Goal: Task Accomplishment & Management: Manage account settings

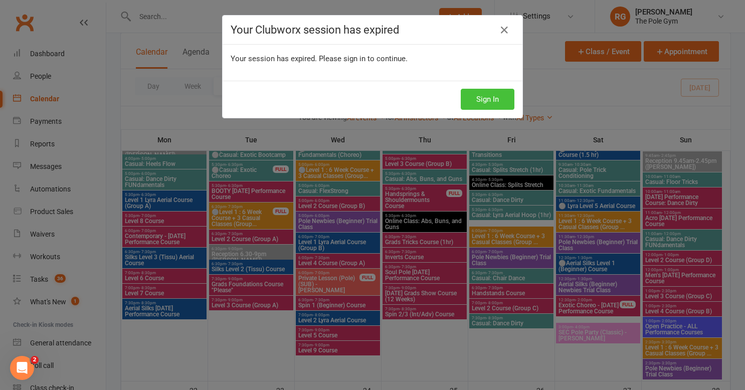
click at [483, 95] on button "Sign In" at bounding box center [488, 99] width 54 height 21
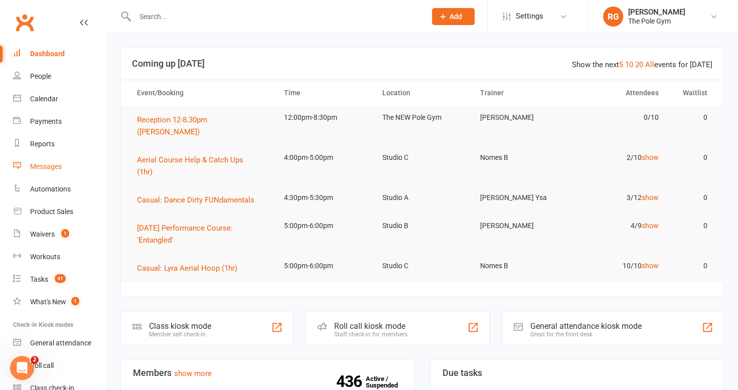
click at [48, 167] on div "Messages" at bounding box center [46, 166] width 32 height 8
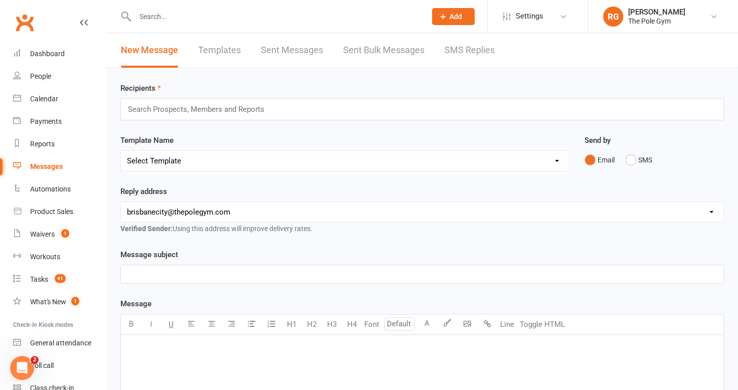
click at [227, 52] on link "Templates" at bounding box center [219, 50] width 43 height 35
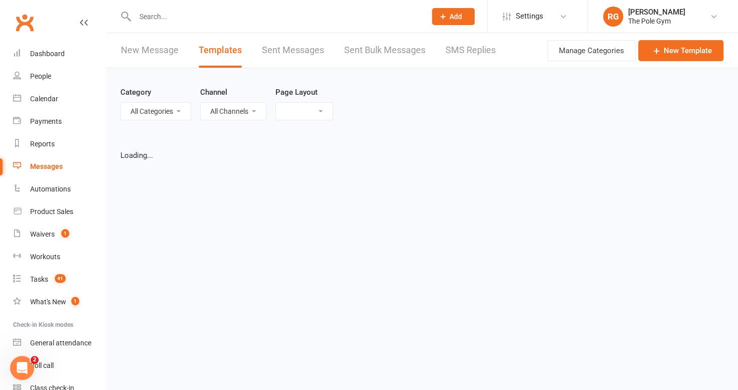
select select "list"
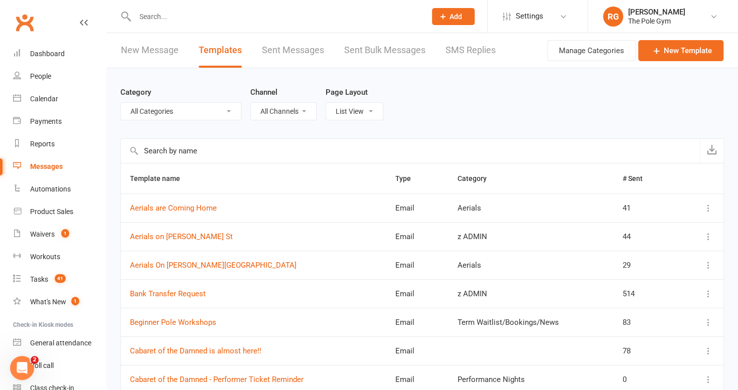
click at [202, 152] on input "text" at bounding box center [410, 151] width 579 height 24
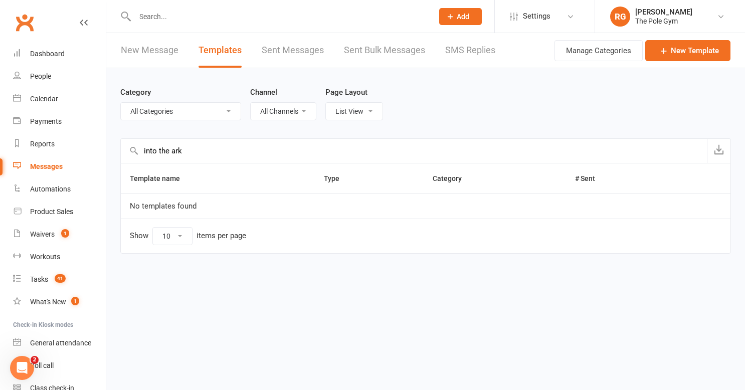
click at [171, 152] on input "into the ark" at bounding box center [414, 151] width 586 height 24
type input "into the dark"
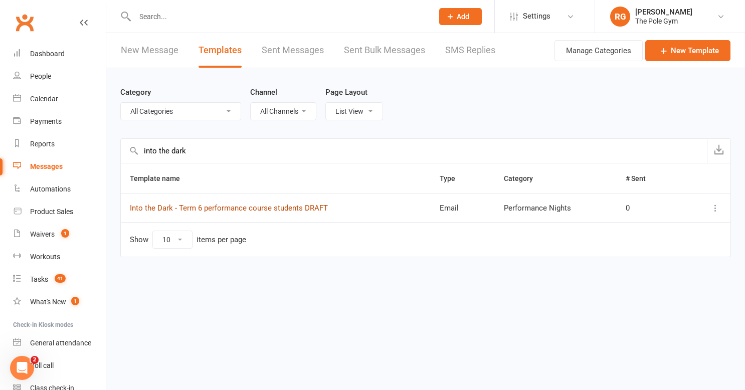
click at [240, 206] on link "Into the Dark - Term 6 performance course students DRAFT" at bounding box center [229, 208] width 198 height 9
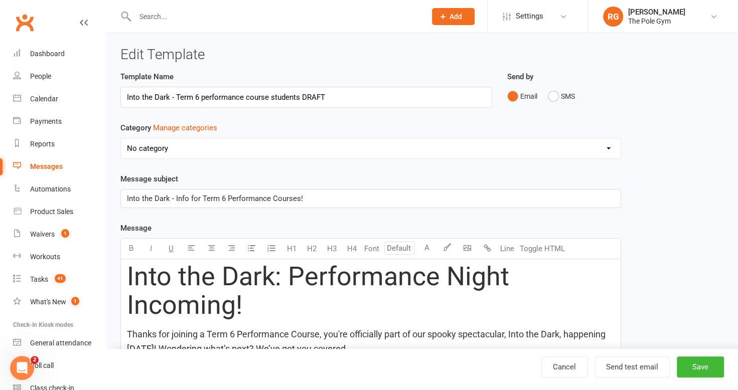
select select "6644"
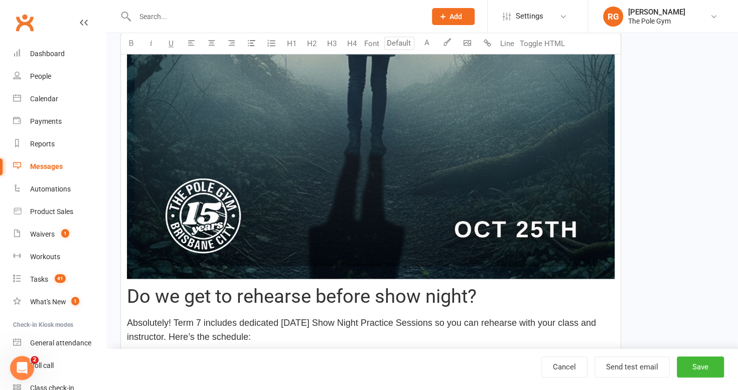
scroll to position [897, 0]
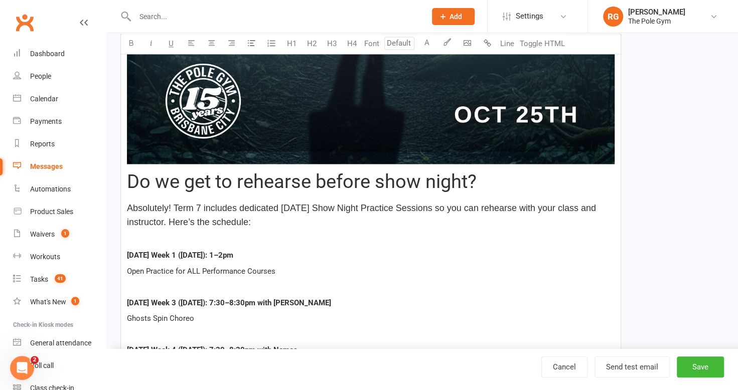
type input "18"
click at [448, 203] on span "Absolutely! Term 7 includes dedicated [DATE] Show Night Practice Sessions so yo…" at bounding box center [362, 215] width 471 height 25
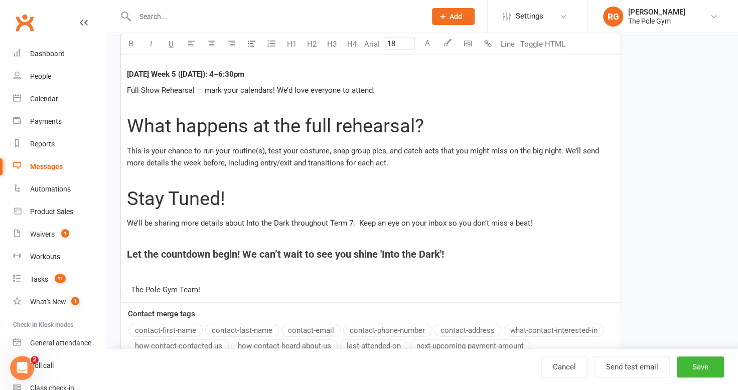
scroll to position [1298, 0]
click at [239, 199] on h2 "Stay Tuned!" at bounding box center [370, 199] width 487 height 21
drag, startPoint x: 230, startPoint y: 199, endPoint x: 129, endPoint y: 209, distance: 101.8
click at [129, 209] on h2 "Stay Tuned!" at bounding box center [370, 199] width 487 height 21
copy span "Stay Tuned!"
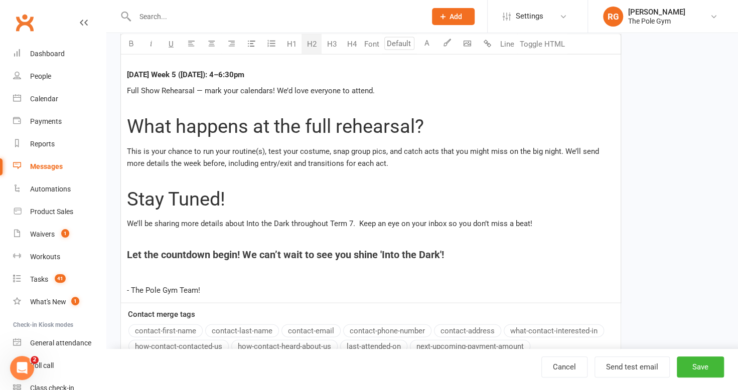
click at [134, 174] on p at bounding box center [370, 179] width 487 height 12
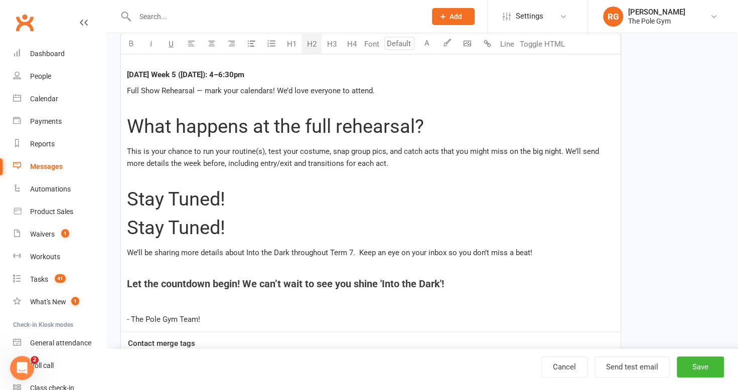
drag, startPoint x: 236, startPoint y: 192, endPoint x: 125, endPoint y: 194, distance: 110.4
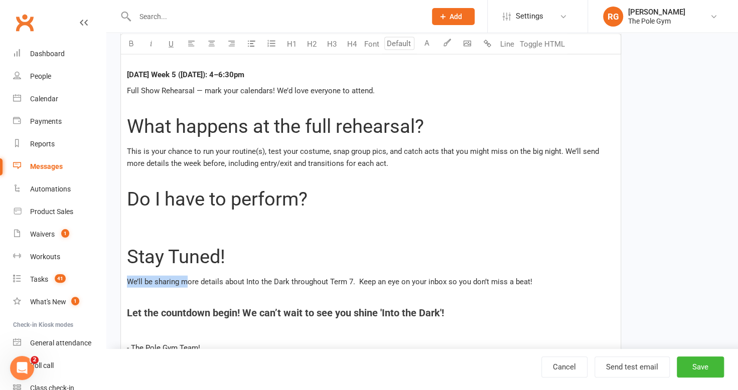
drag, startPoint x: 188, startPoint y: 279, endPoint x: 124, endPoint y: 282, distance: 63.8
copy span "We’ll be sharing m"
click at [129, 223] on h2 "﻿" at bounding box center [370, 228] width 487 height 21
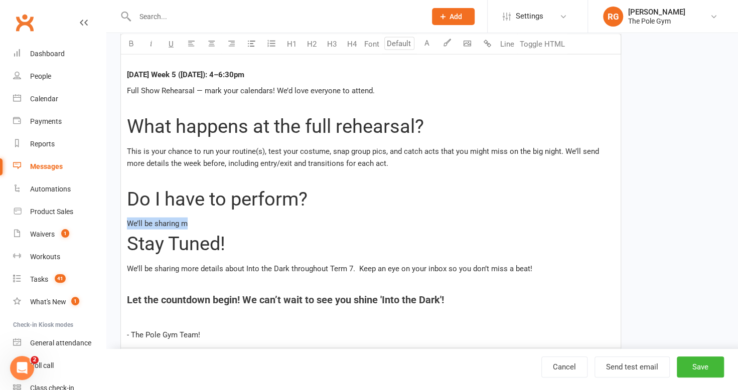
drag, startPoint x: 199, startPoint y: 223, endPoint x: 128, endPoint y: 220, distance: 70.8
click at [128, 220] on p "We’ll be sharing m" at bounding box center [370, 224] width 487 height 12
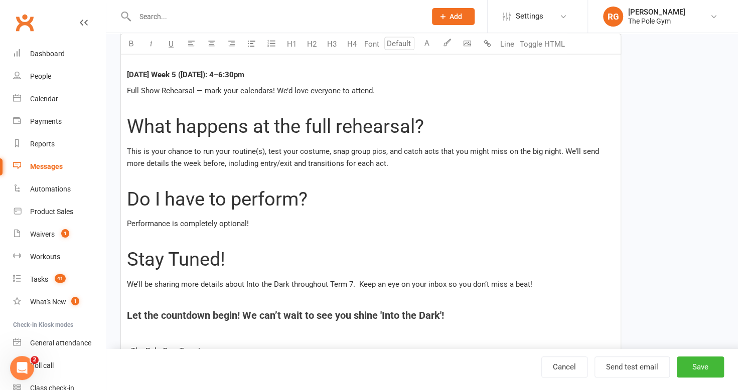
click at [255, 224] on p "Performance is completely optional!" at bounding box center [370, 224] width 487 height 12
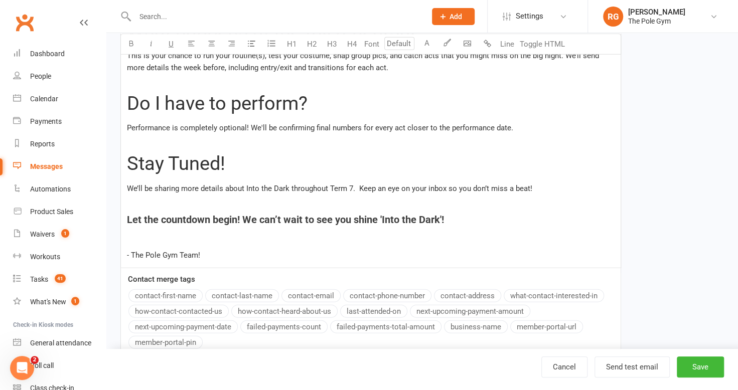
scroll to position [1445, 0]
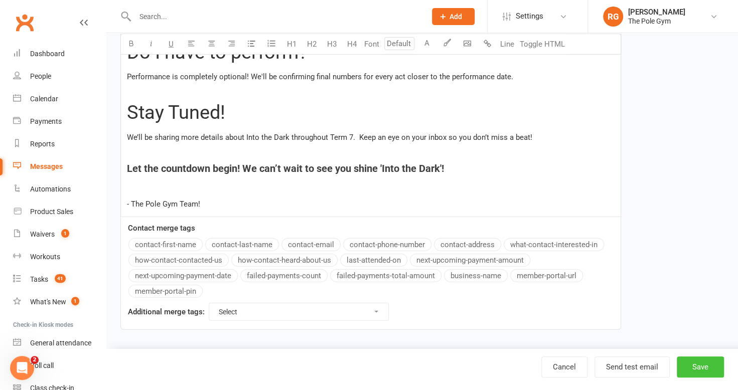
click at [689, 364] on button "Save" at bounding box center [700, 367] width 47 height 21
